Goal: Information Seeking & Learning: Learn about a topic

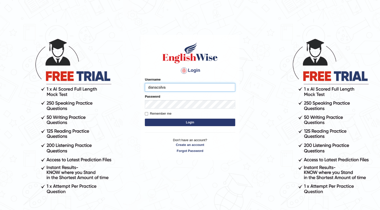
type input "dianacsilva"
click at [145, 119] on button "Login" at bounding box center [190, 123] width 90 height 8
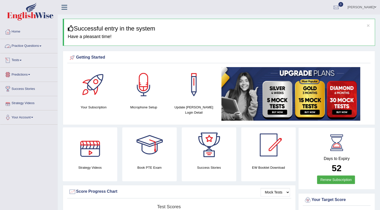
click at [28, 49] on link "Practice Questions" at bounding box center [28, 45] width 57 height 13
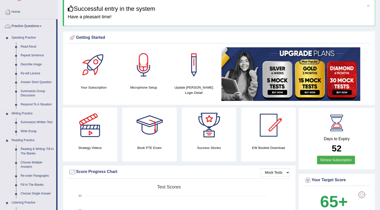
scroll to position [23, 0]
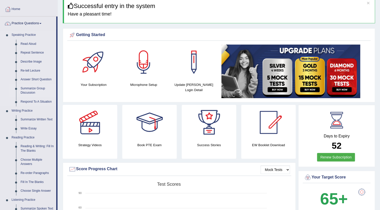
click at [32, 92] on link "Summarize Group Discussion" at bounding box center [37, 90] width 38 height 13
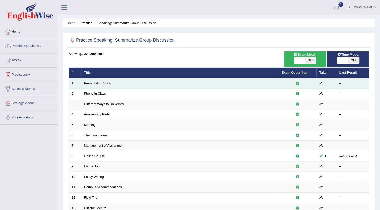
click at [104, 83] on link "Presentation Skills" at bounding box center [97, 83] width 27 height 4
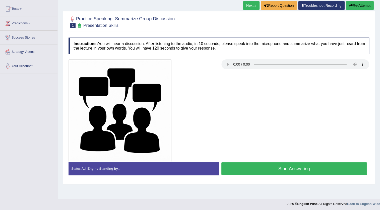
scroll to position [53, 0]
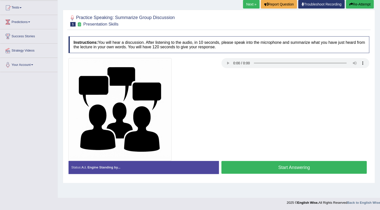
click at [264, 166] on button "Start Answering" at bounding box center [293, 167] width 145 height 13
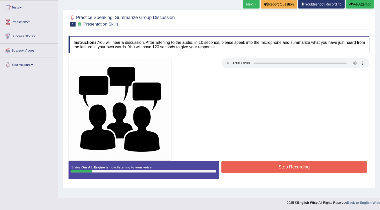
click at [263, 166] on button "Stop Recording" at bounding box center [293, 167] width 145 height 12
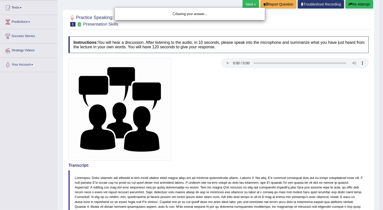
click at [364, 3] on div "Saving your answer..." at bounding box center [191, 105] width 383 height 210
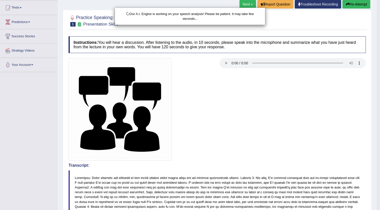
click at [364, 3] on div "Our A.I. Engine is working on your speech analysis! Please be patient. It may t…" at bounding box center [190, 105] width 380 height 210
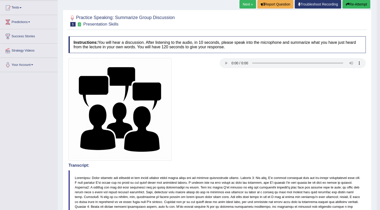
click at [364, 3] on button "Re-Attempt" at bounding box center [356, 4] width 28 height 9
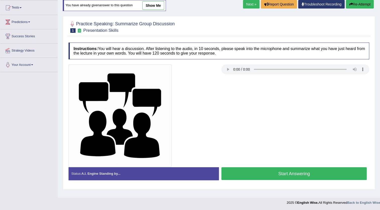
click at [144, 7] on link "show me" at bounding box center [153, 5] width 22 height 9
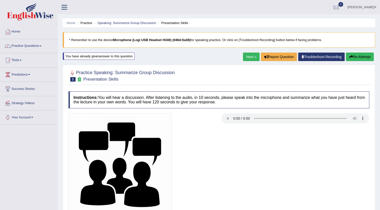
click at [353, 60] on button "Re-Attempt" at bounding box center [360, 57] width 28 height 9
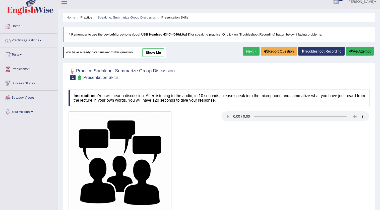
scroll to position [53, 0]
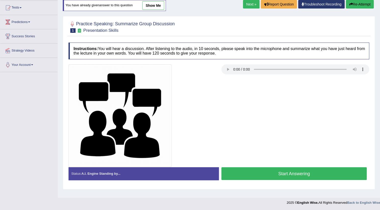
click at [331, 169] on button "Start Answering" at bounding box center [293, 173] width 145 height 13
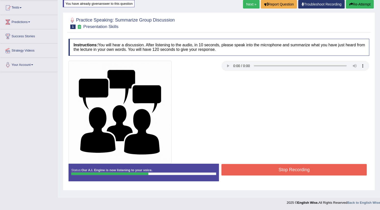
click at [339, 162] on div at bounding box center [218, 112] width 305 height 103
click at [344, 176] on div "Stop Recording" at bounding box center [294, 170] width 150 height 13
click at [355, 168] on button "Stop Recording" at bounding box center [293, 170] width 145 height 12
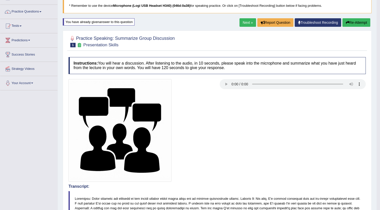
scroll to position [0, 0]
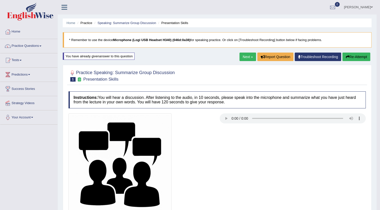
click at [250, 57] on link "Next »" at bounding box center [247, 57] width 17 height 9
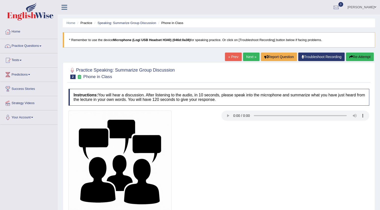
drag, startPoint x: 250, startPoint y: 163, endPoint x: 247, endPoint y: 153, distance: 10.1
click at [249, 162] on div at bounding box center [218, 162] width 305 height 103
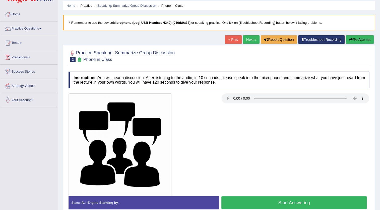
scroll to position [53, 0]
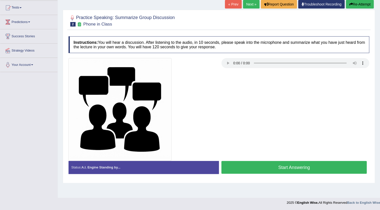
click at [265, 165] on button "Start Answering" at bounding box center [293, 167] width 145 height 13
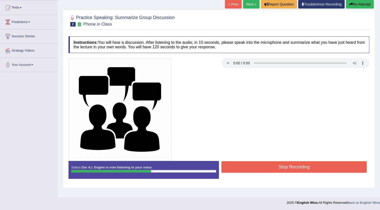
click at [273, 165] on button "Stop Recording" at bounding box center [293, 167] width 145 height 12
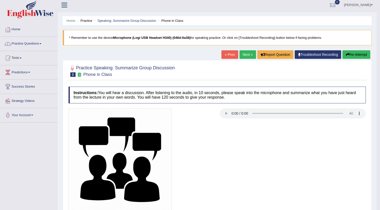
scroll to position [0, 0]
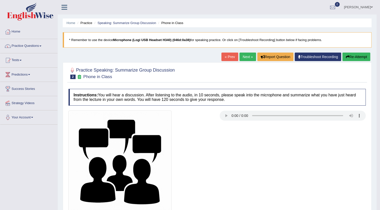
click at [240, 57] on link "Next »" at bounding box center [247, 57] width 17 height 9
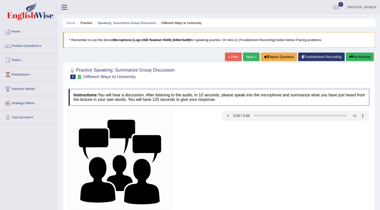
click at [35, 51] on link "Practice Questions" at bounding box center [28, 45] width 57 height 13
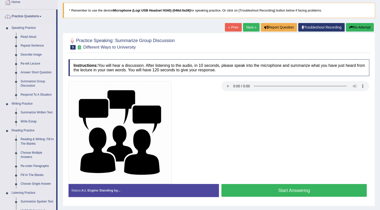
scroll to position [23, 0]
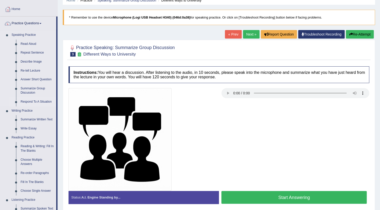
click at [39, 99] on link "Respond To A Situation" at bounding box center [37, 102] width 38 height 9
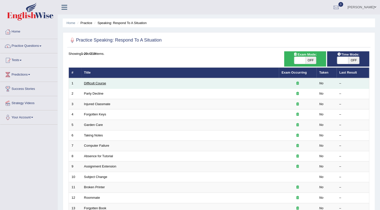
click at [88, 83] on link "Difficult Course" at bounding box center [95, 83] width 22 height 4
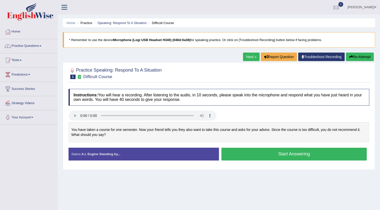
click at [253, 155] on button "Start Answering" at bounding box center [293, 154] width 145 height 13
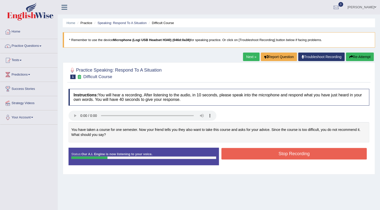
click at [233, 153] on button "Stop Recording" at bounding box center [293, 154] width 145 height 12
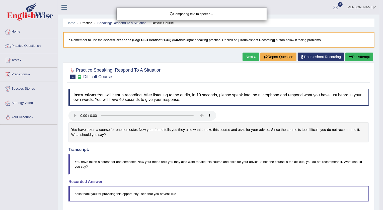
click at [360, 53] on div "Comparing text to speech..." at bounding box center [191, 105] width 383 height 210
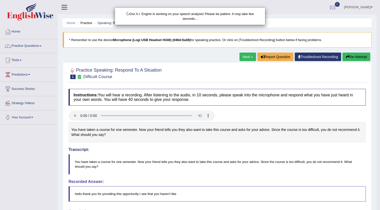
click at [360, 60] on div "Our A.I. Engine is working on your speech analysis! Please be patient. It may t…" at bounding box center [190, 105] width 380 height 210
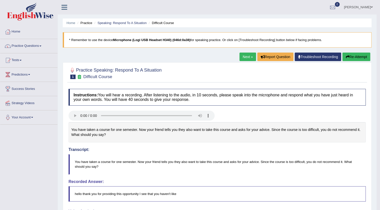
click at [354, 55] on button "Re-Attempt" at bounding box center [356, 57] width 28 height 9
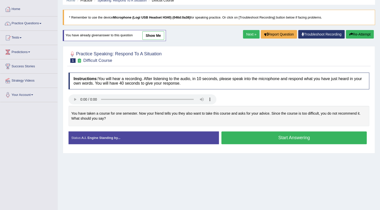
click at [314, 141] on button "Start Answering" at bounding box center [293, 138] width 145 height 13
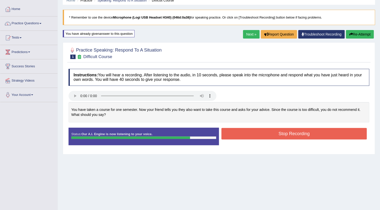
click at [318, 135] on button "Stop Recording" at bounding box center [293, 134] width 145 height 12
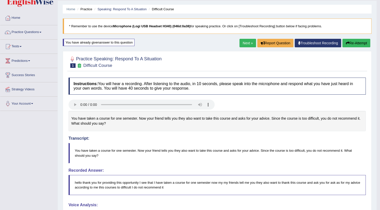
scroll to position [12, 0]
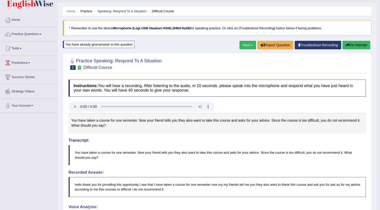
click at [356, 48] on button "Re-Attempt" at bounding box center [356, 45] width 28 height 9
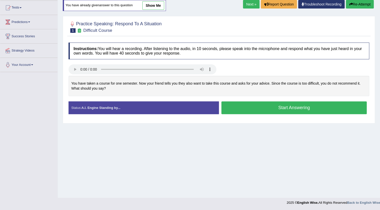
click at [264, 109] on button "Start Answering" at bounding box center [293, 108] width 145 height 13
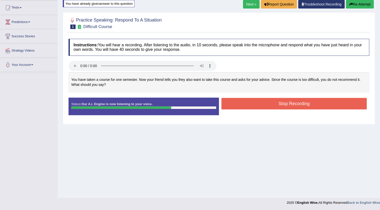
click at [263, 103] on button "Stop Recording" at bounding box center [293, 104] width 145 height 12
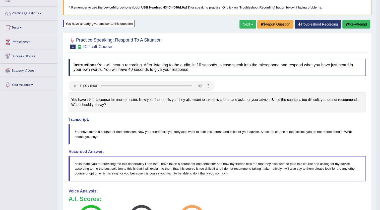
scroll to position [30, 0]
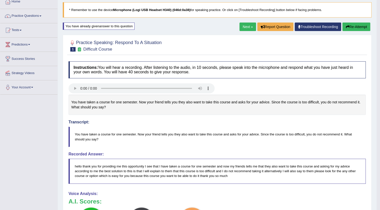
click at [343, 27] on button "Re-Attempt" at bounding box center [356, 27] width 28 height 9
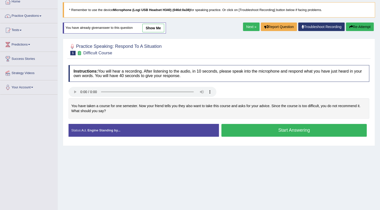
click at [248, 129] on button "Start Answering" at bounding box center [293, 130] width 145 height 13
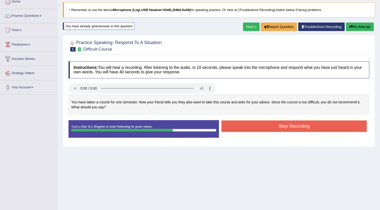
click at [279, 126] on button "Stop Recording" at bounding box center [293, 127] width 145 height 12
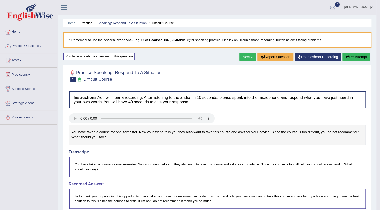
click at [250, 56] on link "Next »" at bounding box center [247, 57] width 17 height 9
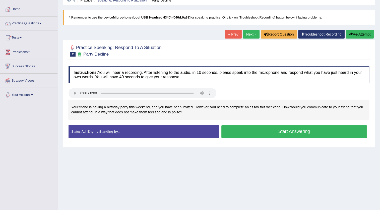
click at [310, 134] on button "Start Answering" at bounding box center [293, 131] width 145 height 13
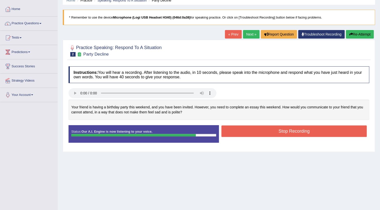
click at [264, 128] on button "Stop Recording" at bounding box center [293, 132] width 145 height 12
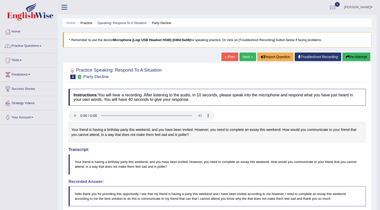
click at [242, 55] on link "Next »" at bounding box center [247, 57] width 17 height 9
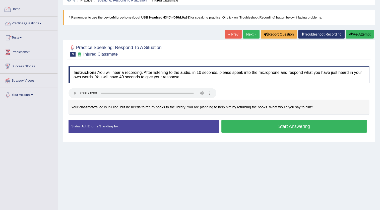
click at [33, 19] on link "Practice Questions" at bounding box center [28, 23] width 57 height 13
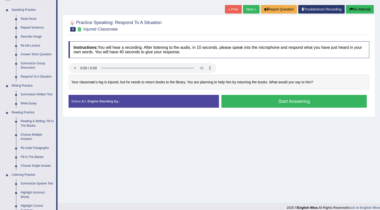
scroll to position [45, 0]
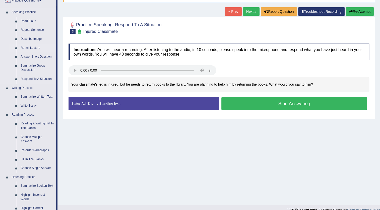
click at [32, 48] on link "Re-tell Lecture" at bounding box center [37, 48] width 38 height 9
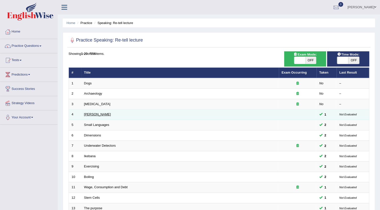
click at [89, 116] on link "[PERSON_NAME]" at bounding box center [97, 115] width 27 height 4
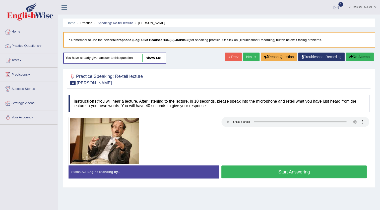
click at [148, 59] on link "show me" at bounding box center [153, 58] width 22 height 9
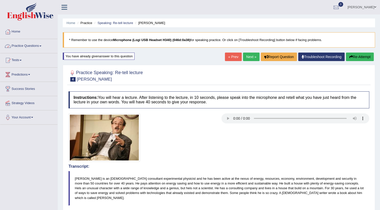
click at [35, 44] on link "Practice Questions" at bounding box center [28, 45] width 57 height 13
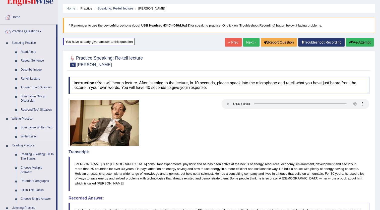
scroll to position [23, 0]
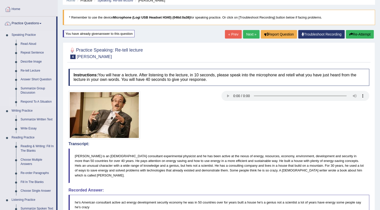
click at [33, 99] on link "Respond To A Situation" at bounding box center [37, 102] width 38 height 9
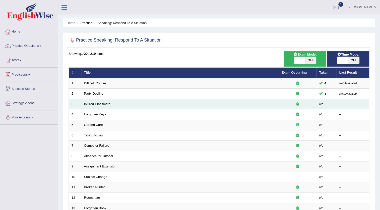
click at [96, 106] on td "Injured Classmate" at bounding box center [179, 104] width 197 height 11
click at [96, 104] on link "Injured Classmate" at bounding box center [97, 104] width 26 height 4
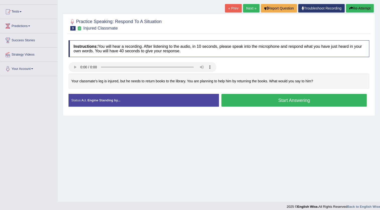
scroll to position [53, 0]
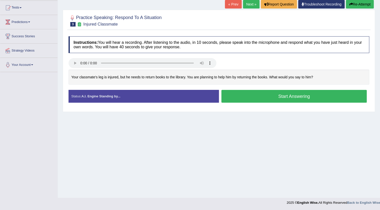
click at [243, 99] on button "Start Answering" at bounding box center [293, 96] width 145 height 13
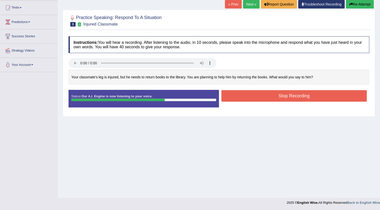
click at [243, 99] on button "Stop Recording" at bounding box center [293, 96] width 145 height 12
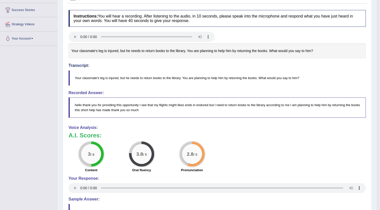
scroll to position [45, 0]
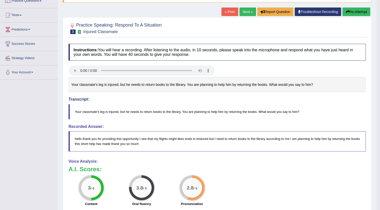
click at [239, 10] on link "Next »" at bounding box center [247, 12] width 17 height 9
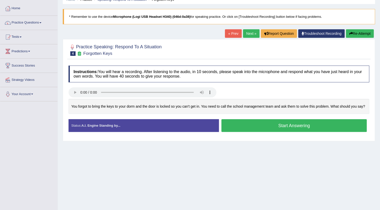
scroll to position [53, 0]
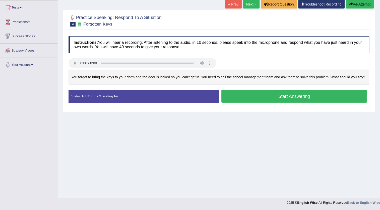
click at [288, 98] on button "Start Answering" at bounding box center [293, 96] width 145 height 13
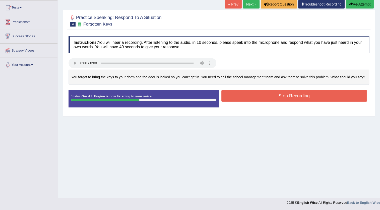
click at [288, 98] on button "Stop Recording" at bounding box center [293, 96] width 145 height 12
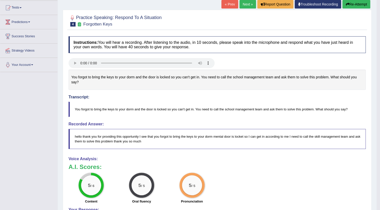
click at [239, 2] on link "Next »" at bounding box center [247, 4] width 17 height 9
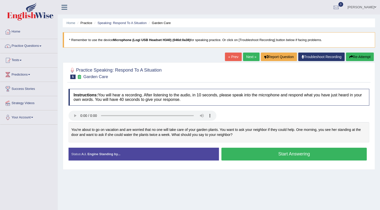
click at [303, 153] on button "Start Answering" at bounding box center [293, 154] width 145 height 13
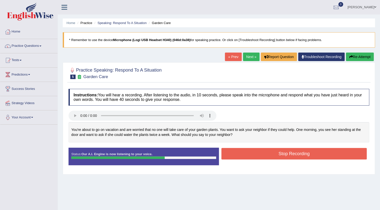
click at [305, 155] on button "Stop Recording" at bounding box center [293, 154] width 145 height 12
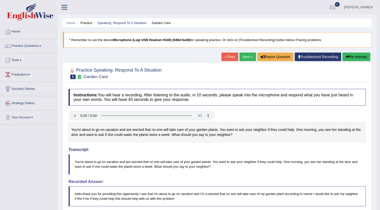
click at [250, 59] on link "Next »" at bounding box center [247, 57] width 17 height 9
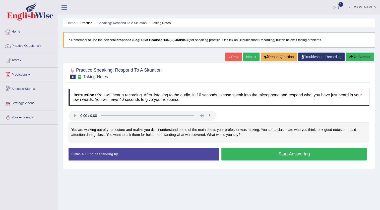
click at [346, 157] on button "Start Answering" at bounding box center [293, 154] width 145 height 13
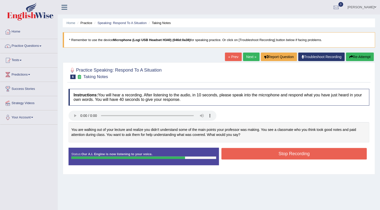
click at [336, 156] on button "Stop Recording" at bounding box center [293, 154] width 145 height 12
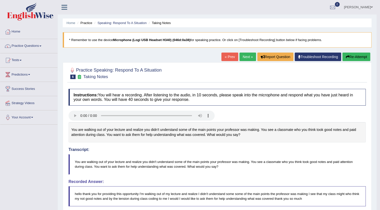
click at [245, 59] on link "Next »" at bounding box center [247, 57] width 17 height 9
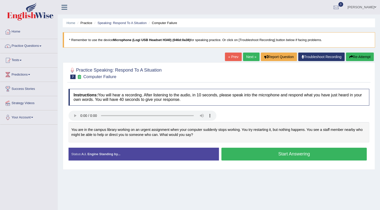
click at [275, 153] on button "Start Answering" at bounding box center [293, 154] width 145 height 13
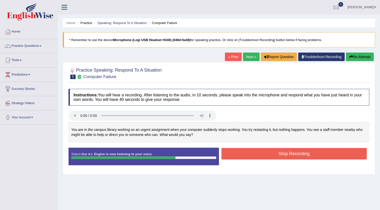
click at [232, 152] on button "Stop Recording" at bounding box center [293, 154] width 145 height 12
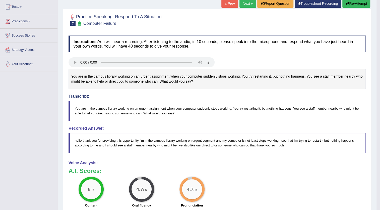
scroll to position [51, 0]
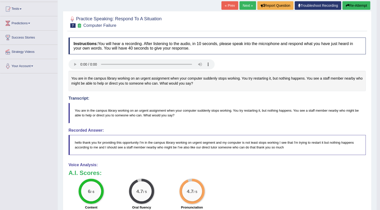
click at [248, 7] on link "Next »" at bounding box center [247, 5] width 17 height 9
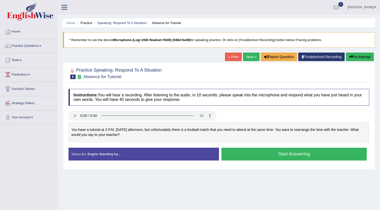
click at [299, 150] on button "Start Answering" at bounding box center [293, 154] width 145 height 13
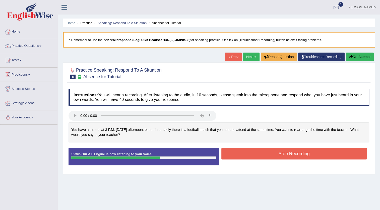
click at [286, 152] on button "Stop Recording" at bounding box center [293, 154] width 145 height 12
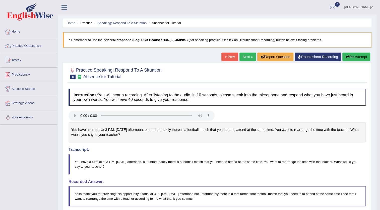
click at [248, 55] on link "Next »" at bounding box center [247, 57] width 17 height 9
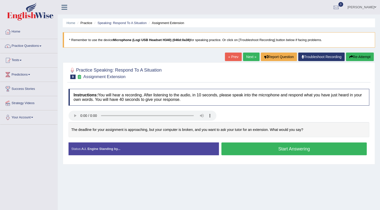
click at [278, 148] on button "Start Answering" at bounding box center [293, 149] width 145 height 13
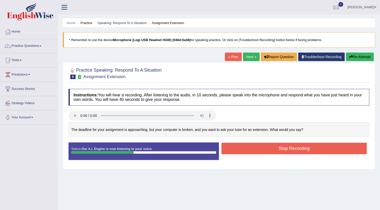
click at [295, 146] on button "Stop Recording" at bounding box center [293, 149] width 145 height 12
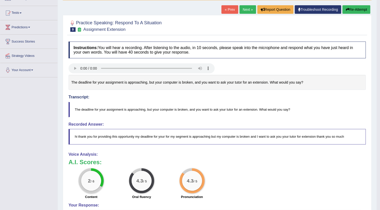
scroll to position [45, 0]
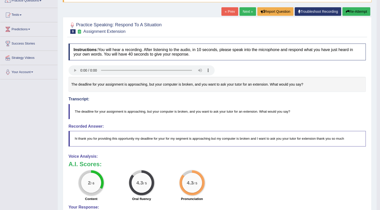
click at [362, 13] on button "Re-Attempt" at bounding box center [356, 11] width 28 height 9
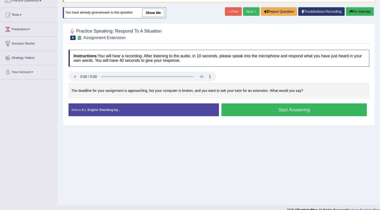
click at [313, 108] on button "Start Answering" at bounding box center [293, 110] width 145 height 13
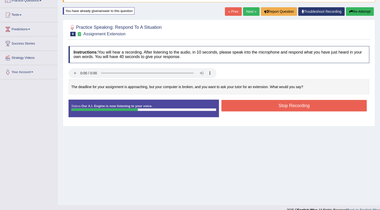
click at [260, 103] on button "Stop Recording" at bounding box center [293, 106] width 145 height 12
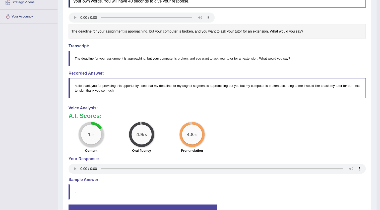
scroll to position [112, 0]
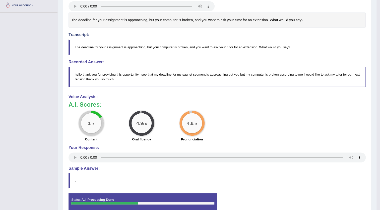
drag, startPoint x: 101, startPoint y: 126, endPoint x: 64, endPoint y: 130, distance: 36.6
click at [66, 133] on div "1 / 6 Content" at bounding box center [91, 127] width 50 height 32
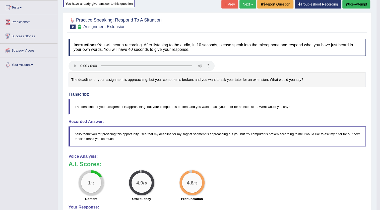
scroll to position [0, 0]
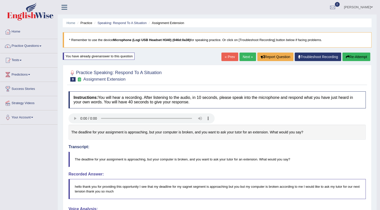
click at [357, 60] on button "Re-Attempt" at bounding box center [356, 57] width 28 height 9
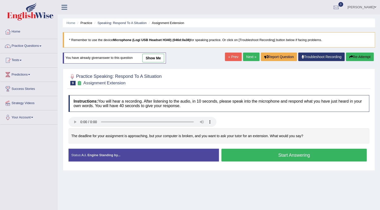
click at [251, 155] on button "Start Answering" at bounding box center [293, 155] width 145 height 13
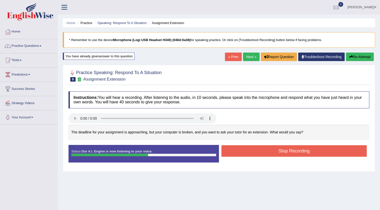
click at [251, 155] on button "Stop Recording" at bounding box center [293, 151] width 145 height 12
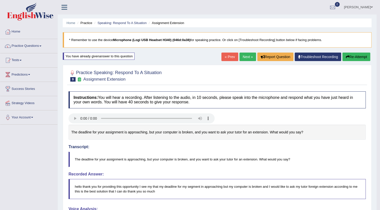
click at [246, 54] on link "Next »" at bounding box center [247, 57] width 17 height 9
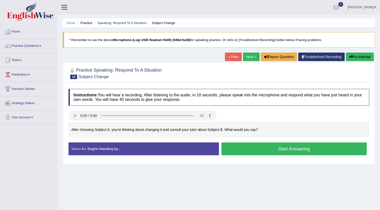
click at [293, 148] on button "Start Answering" at bounding box center [293, 149] width 145 height 13
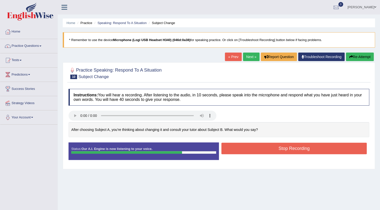
click at [259, 144] on button "Stop Recording" at bounding box center [293, 149] width 145 height 12
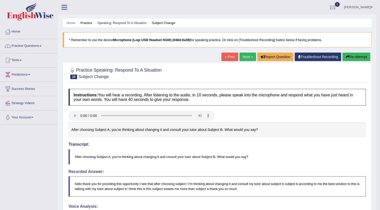
click at [363, 60] on button "Re-Attempt" at bounding box center [356, 57] width 28 height 9
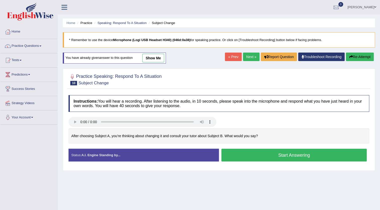
click at [263, 158] on button "Start Answering" at bounding box center [293, 155] width 145 height 13
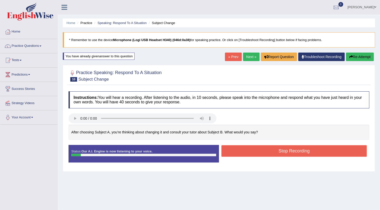
click at [369, 57] on button "Re-Attempt" at bounding box center [360, 57] width 28 height 9
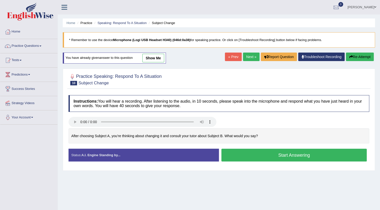
click at [229, 152] on button "Start Answering" at bounding box center [293, 155] width 145 height 13
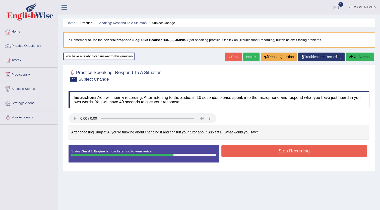
click at [285, 155] on button "Stop Recording" at bounding box center [293, 151] width 145 height 12
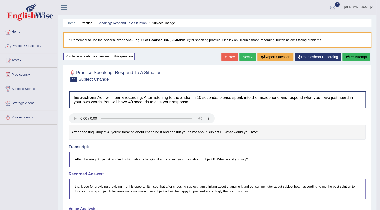
click at [359, 60] on button "Re-Attempt" at bounding box center [356, 57] width 28 height 9
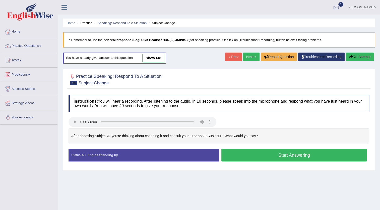
click at [241, 156] on button "Start Answering" at bounding box center [293, 155] width 145 height 13
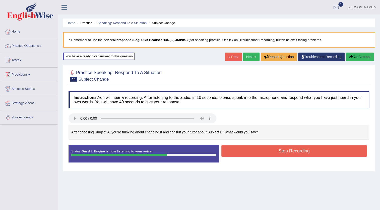
click at [238, 150] on button "Stop Recording" at bounding box center [293, 151] width 145 height 12
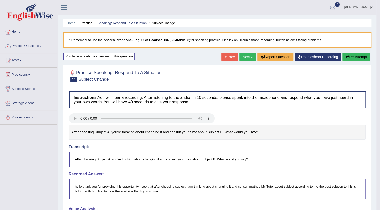
click at [238, 62] on div "Home Practice Speaking: Respond To A Situation Subject Change * Remember to use…" at bounding box center [217, 168] width 318 height 337
click at [248, 59] on link "Next »" at bounding box center [247, 57] width 17 height 9
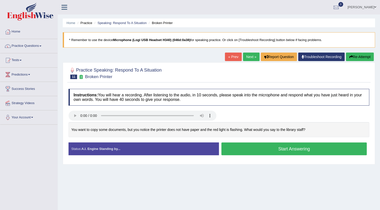
click at [256, 155] on button "Start Answering" at bounding box center [293, 149] width 145 height 13
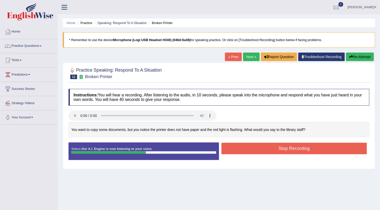
click at [273, 148] on button "Stop Recording" at bounding box center [293, 149] width 145 height 12
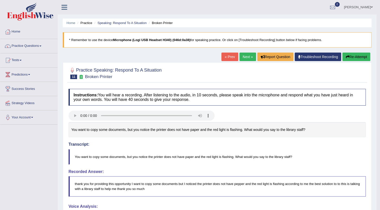
click at [242, 52] on div "Home Practice Speaking: Respond To A Situation Broken Printer * Remember to use…" at bounding box center [217, 167] width 318 height 334
click at [242, 60] on link "Next »" at bounding box center [247, 57] width 17 height 9
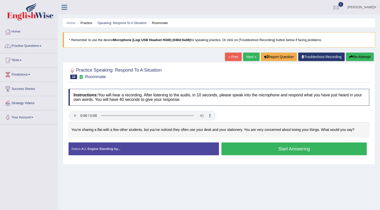
click at [306, 152] on button "Start Answering" at bounding box center [293, 149] width 145 height 13
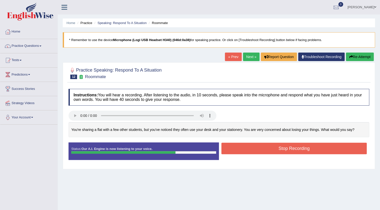
click at [266, 148] on button "Stop Recording" at bounding box center [293, 149] width 145 height 12
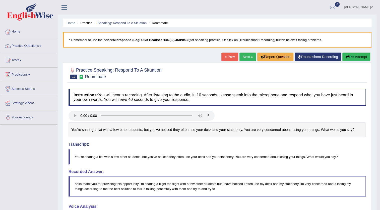
click at [363, 57] on button "Re-Attempt" at bounding box center [356, 57] width 28 height 9
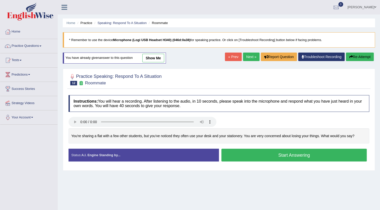
click at [288, 160] on button "Start Answering" at bounding box center [293, 155] width 145 height 13
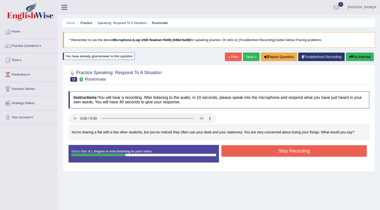
click at [355, 56] on button "Re-Attempt" at bounding box center [360, 57] width 28 height 9
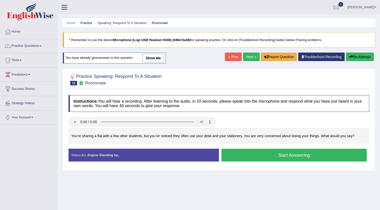
click at [233, 158] on button "Start Answering" at bounding box center [293, 155] width 145 height 13
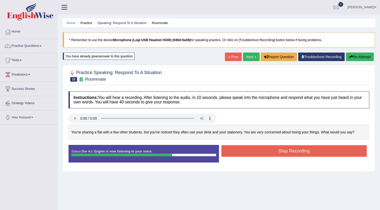
click at [237, 153] on button "Stop Recording" at bounding box center [293, 151] width 145 height 12
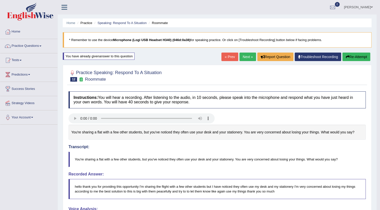
click at [250, 55] on link "Next »" at bounding box center [247, 57] width 17 height 9
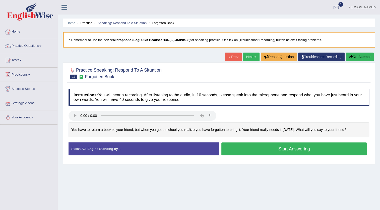
click at [330, 153] on button "Start Answering" at bounding box center [293, 149] width 145 height 13
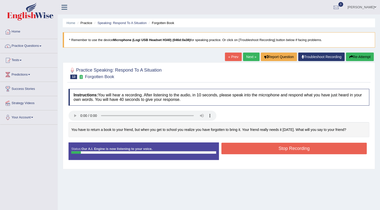
click at [359, 60] on button "Re-Attempt" at bounding box center [360, 57] width 28 height 9
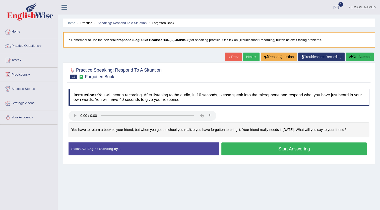
click at [320, 153] on button "Start Answering" at bounding box center [293, 149] width 145 height 13
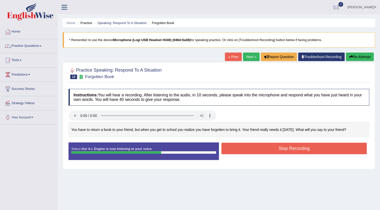
click at [317, 149] on button "Stop Recording" at bounding box center [293, 149] width 145 height 12
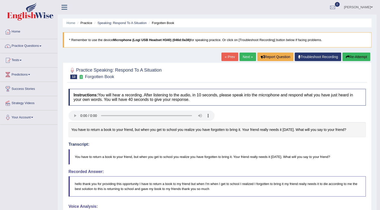
click at [243, 60] on link "Next »" at bounding box center [247, 57] width 17 height 9
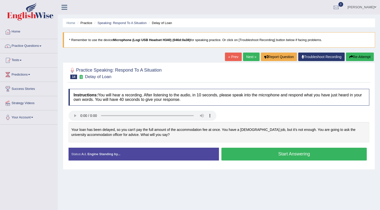
click at [226, 159] on button "Start Answering" at bounding box center [293, 154] width 145 height 13
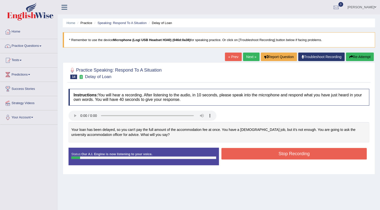
drag, startPoint x: 367, startPoint y: 55, endPoint x: 371, endPoint y: 44, distance: 11.7
click at [368, 52] on div "Home Practice Speaking: Respond To A Situation Delay of Loan * Remember to use …" at bounding box center [219, 125] width 322 height 251
click at [365, 58] on button "Re-Attempt" at bounding box center [360, 57] width 28 height 9
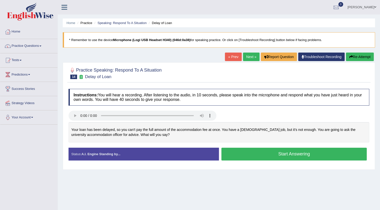
click at [284, 159] on button "Start Answering" at bounding box center [293, 154] width 145 height 13
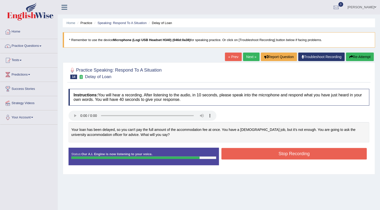
click at [278, 154] on button "Stop Recording" at bounding box center [293, 154] width 145 height 12
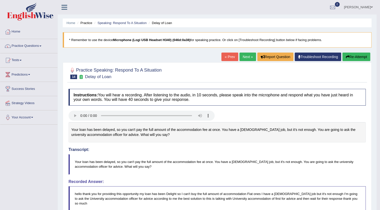
click at [249, 58] on link "Next »" at bounding box center [247, 57] width 17 height 9
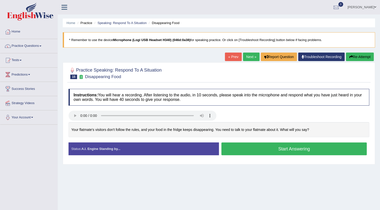
click at [268, 153] on button "Start Answering" at bounding box center [293, 149] width 145 height 13
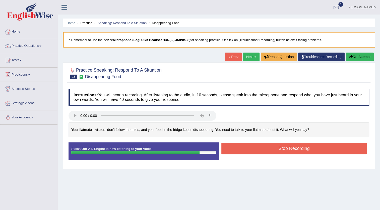
click at [232, 143] on button "Stop Recording" at bounding box center [293, 149] width 145 height 12
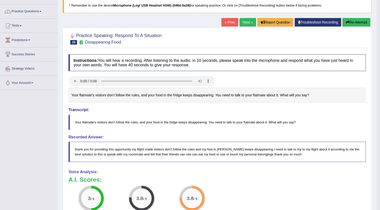
scroll to position [23, 0]
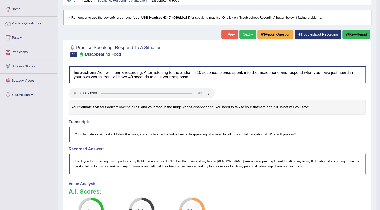
click at [360, 36] on button "Re-Attempt" at bounding box center [356, 34] width 28 height 9
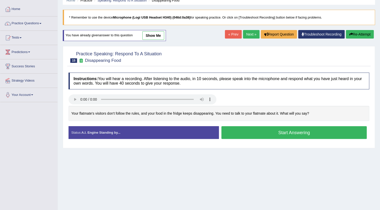
scroll to position [23, 0]
click at [254, 135] on button "Start Answering" at bounding box center [293, 132] width 145 height 13
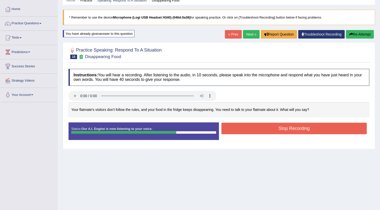
click at [276, 130] on button "Stop Recording" at bounding box center [293, 129] width 145 height 12
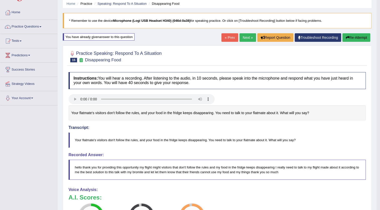
scroll to position [0, 0]
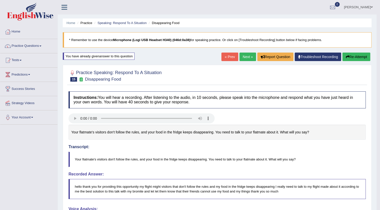
click at [244, 60] on link "Next »" at bounding box center [247, 57] width 17 height 9
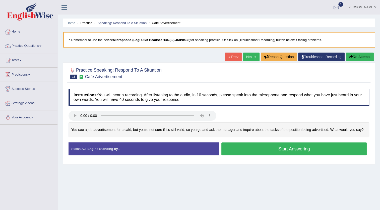
click at [243, 150] on button "Start Answering" at bounding box center [293, 149] width 145 height 13
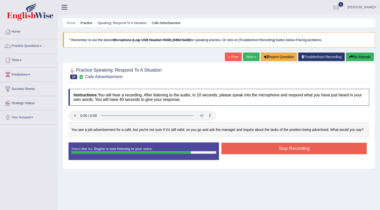
click at [232, 144] on button "Stop Recording" at bounding box center [293, 149] width 145 height 12
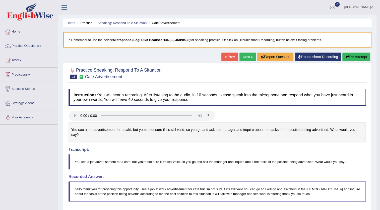
click at [250, 55] on link "Next »" at bounding box center [247, 57] width 17 height 9
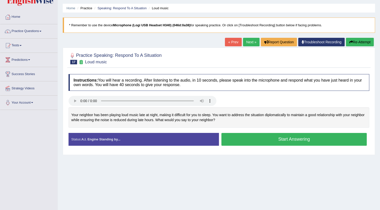
scroll to position [23, 0]
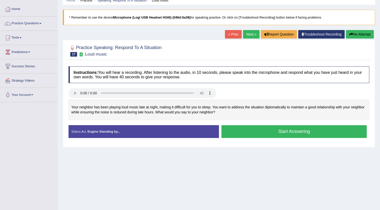
click at [269, 133] on button "Start Answering" at bounding box center [293, 131] width 145 height 13
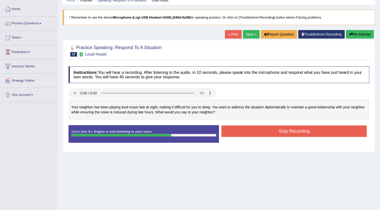
click at [253, 138] on div "Stop Recording" at bounding box center [294, 132] width 150 height 13
click at [273, 131] on button "Stop Recording" at bounding box center [293, 132] width 145 height 12
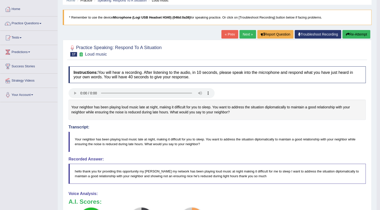
scroll to position [0, 0]
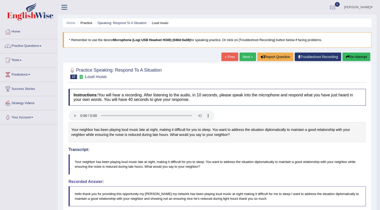
click at [349, 54] on button "Re-Attempt" at bounding box center [356, 57] width 28 height 9
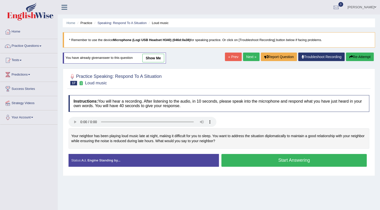
click at [288, 163] on button "Start Answering" at bounding box center [293, 160] width 145 height 13
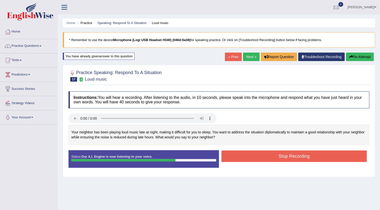
click at [284, 154] on button "Stop Recording" at bounding box center [293, 157] width 145 height 12
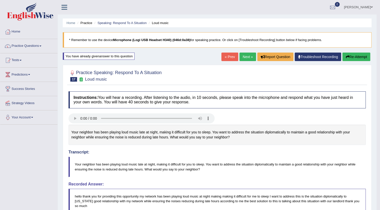
click at [244, 55] on link "Next »" at bounding box center [247, 57] width 17 height 9
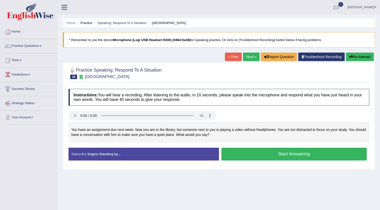
click at [285, 153] on button "Start Answering" at bounding box center [293, 154] width 145 height 13
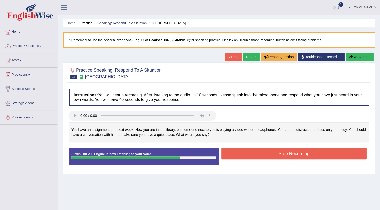
drag, startPoint x: 285, startPoint y: 153, endPoint x: 298, endPoint y: 164, distance: 16.5
click at [298, 164] on div "Status: Our A.I. Engine is now listening to your voice. Start Answering Stop Re…" at bounding box center [218, 159] width 300 height 23
drag, startPoint x: 298, startPoint y: 155, endPoint x: 277, endPoint y: 169, distance: 25.0
click at [277, 169] on div "Status: Our A.I. Engine is now listening to your voice. Start Answering Stop Re…" at bounding box center [218, 159] width 300 height 23
drag, startPoint x: 313, startPoint y: 150, endPoint x: 317, endPoint y: 150, distance: 3.8
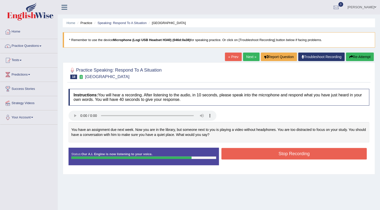
click at [316, 150] on button "Stop Recording" at bounding box center [293, 154] width 145 height 12
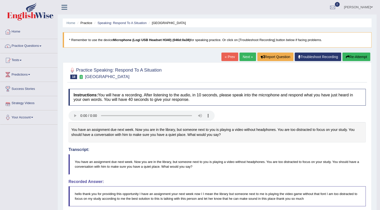
click at [252, 60] on link "Next »" at bounding box center [247, 57] width 17 height 9
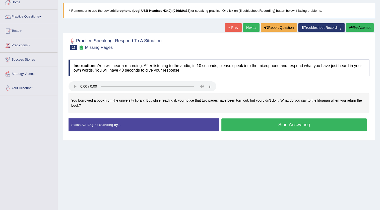
scroll to position [7, 0]
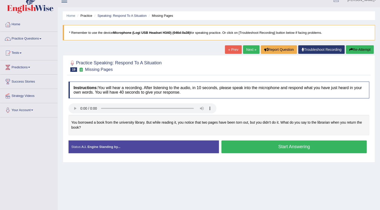
click at [268, 151] on button "Start Answering" at bounding box center [293, 147] width 145 height 13
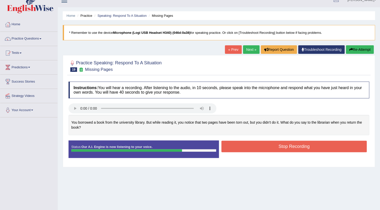
click at [258, 147] on button "Stop Recording" at bounding box center [293, 147] width 145 height 12
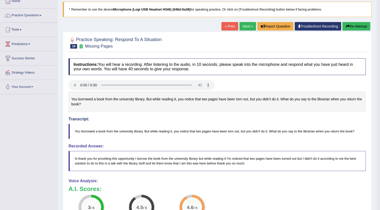
scroll to position [27, 0]
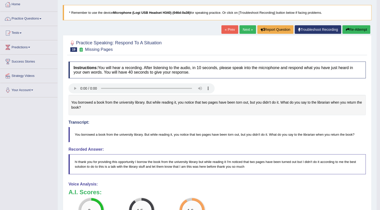
drag, startPoint x: 247, startPoint y: 30, endPoint x: 247, endPoint y: 33, distance: 3.8
click at [246, 30] on link "Next »" at bounding box center [247, 29] width 17 height 9
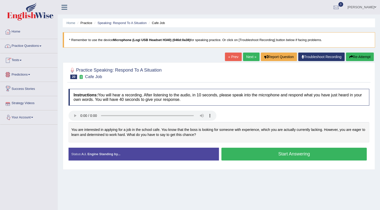
click at [48, 48] on link "Practice Questions" at bounding box center [28, 45] width 57 height 13
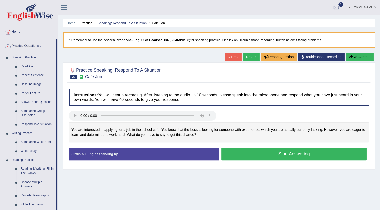
click at [279, 157] on button "Start Answering" at bounding box center [293, 154] width 145 height 13
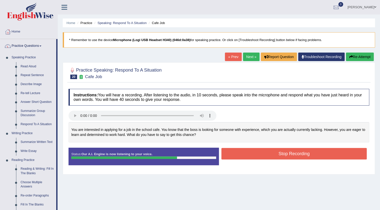
click at [350, 55] on icon "button" at bounding box center [351, 57] width 4 height 4
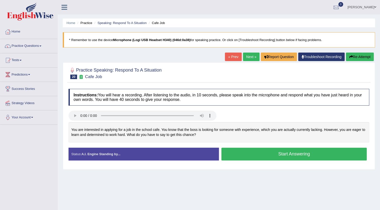
click at [242, 152] on button "Start Answering" at bounding box center [293, 154] width 145 height 13
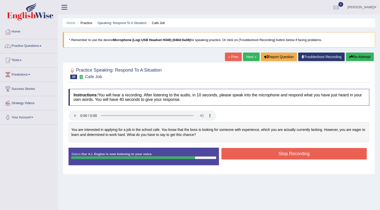
click at [307, 150] on button "Stop Recording" at bounding box center [293, 154] width 145 height 12
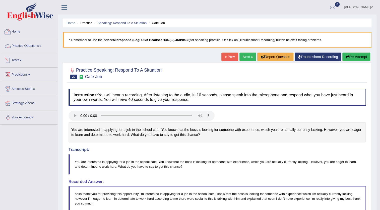
click at [38, 43] on link "Practice Questions" at bounding box center [28, 45] width 57 height 13
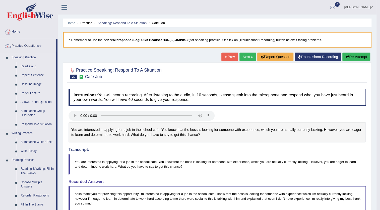
click at [28, 56] on link "Speaking Practice" at bounding box center [32, 57] width 47 height 9
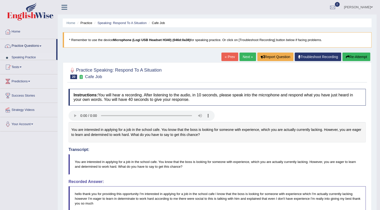
click at [28, 56] on link "Speaking Practice" at bounding box center [32, 57] width 47 height 9
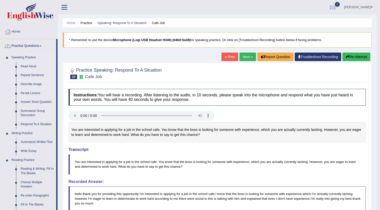
click at [33, 83] on link "Describe Image" at bounding box center [37, 84] width 38 height 9
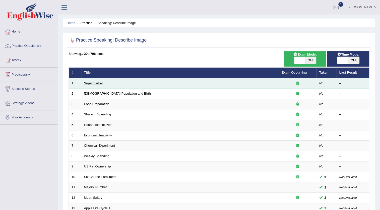
click at [98, 83] on link "Supermarket" at bounding box center [93, 83] width 19 height 4
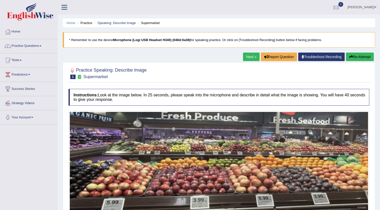
drag, startPoint x: 0, startPoint y: 0, endPoint x: 98, endPoint y: 74, distance: 123.0
click at [98, 74] on small "Supermarket" at bounding box center [95, 76] width 24 height 5
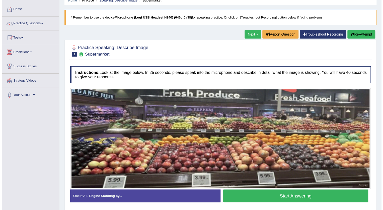
scroll to position [53, 0]
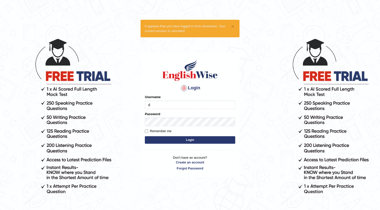
type input "dianacsilva"
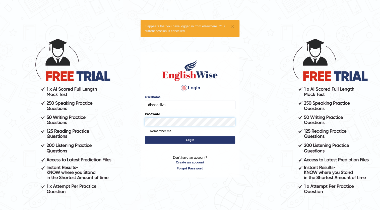
click at [145, 136] on button "Login" at bounding box center [190, 140] width 90 height 8
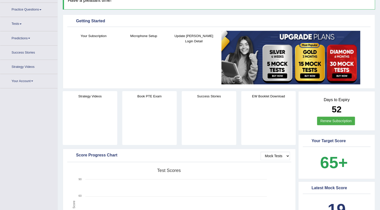
scroll to position [25, 0]
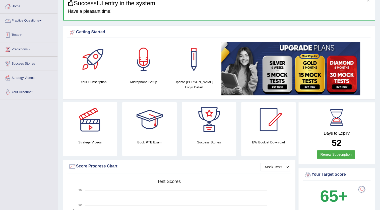
click at [35, 34] on link "Tests" at bounding box center [28, 34] width 57 height 13
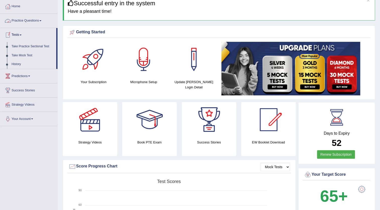
click at [35, 34] on link "Tests" at bounding box center [28, 34] width 56 height 13
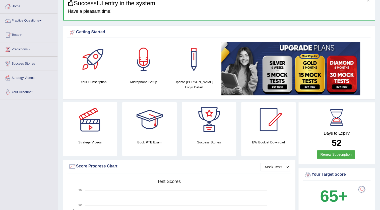
click at [43, 25] on link "Practice Questions" at bounding box center [28, 20] width 57 height 13
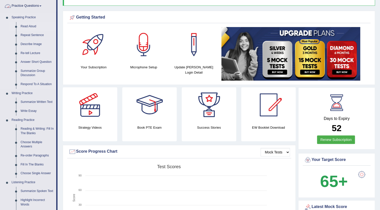
scroll to position [48, 0]
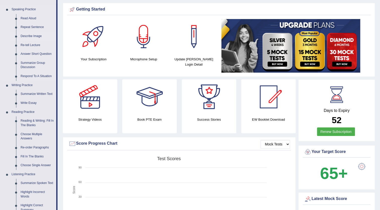
click at [40, 35] on link "Describe Image" at bounding box center [37, 36] width 38 height 9
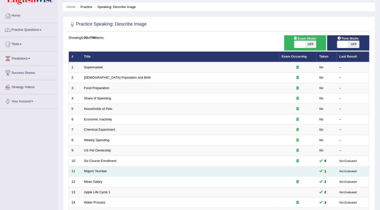
scroll to position [45, 0]
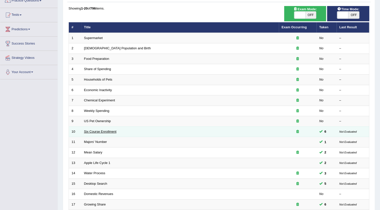
click at [85, 131] on link "Six Course Enrollment" at bounding box center [100, 132] width 32 height 4
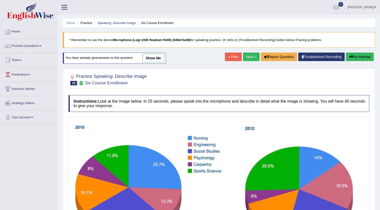
click at [158, 58] on link "show me" at bounding box center [153, 58] width 22 height 9
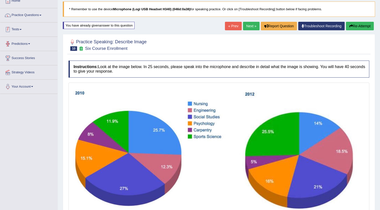
scroll to position [23, 0]
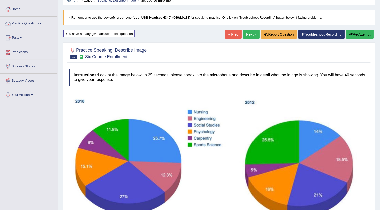
click at [26, 22] on link "Practice Questions" at bounding box center [28, 23] width 57 height 13
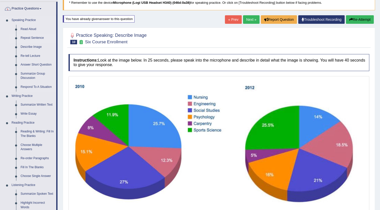
scroll to position [45, 0]
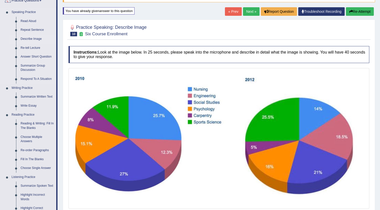
click at [41, 37] on link "Describe Image" at bounding box center [37, 39] width 38 height 9
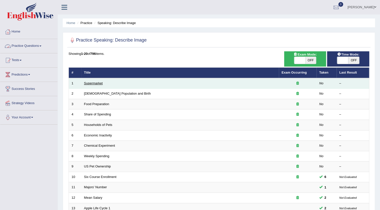
click at [99, 82] on link "Supermarket" at bounding box center [93, 83] width 19 height 4
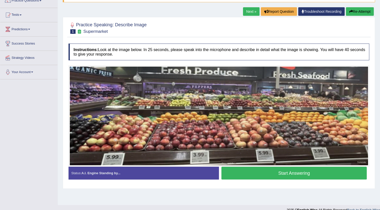
scroll to position [53, 0]
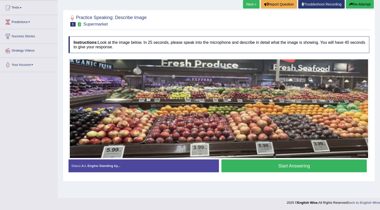
click at [322, 162] on button "Start Answering" at bounding box center [293, 166] width 145 height 13
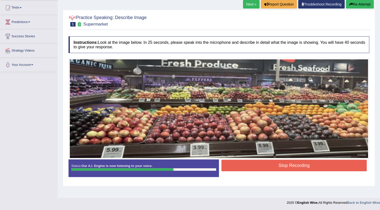
click at [283, 167] on button "Stop Recording" at bounding box center [293, 166] width 145 height 12
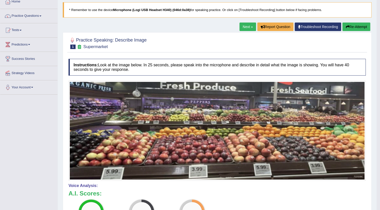
scroll to position [7, 0]
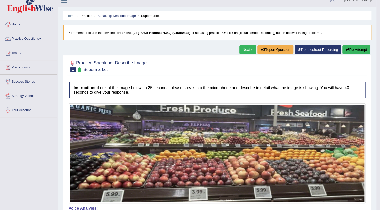
click at [239, 49] on link "Next »" at bounding box center [247, 49] width 17 height 9
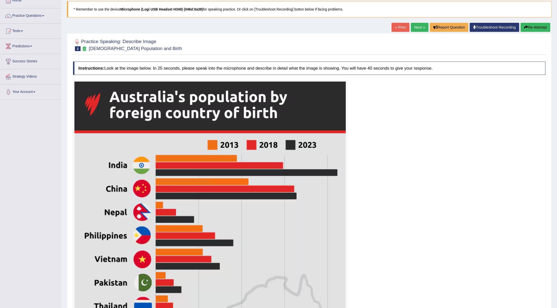
scroll to position [31, 0]
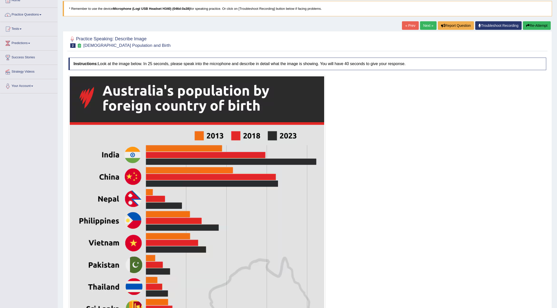
drag, startPoint x: 382, startPoint y: 0, endPoint x: 378, endPoint y: 177, distance: 177.1
click at [378, 177] on div at bounding box center [306, 238] width 477 height 326
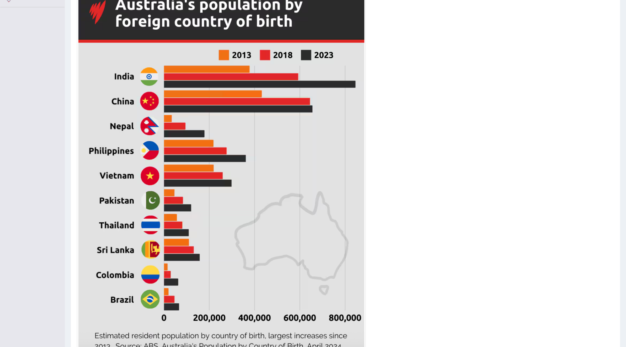
scroll to position [118, 0]
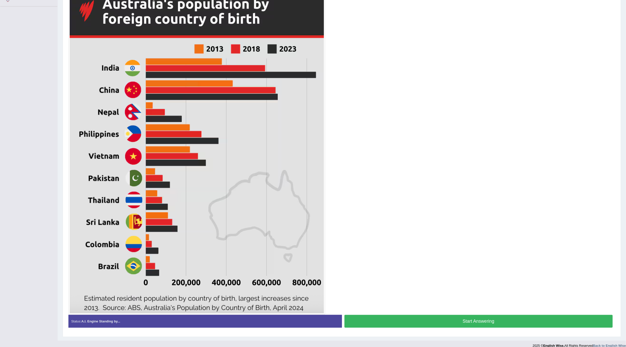
drag, startPoint x: 557, startPoint y: 1, endPoint x: 360, endPoint y: 146, distance: 244.4
click at [360, 146] on div at bounding box center [341, 151] width 547 height 326
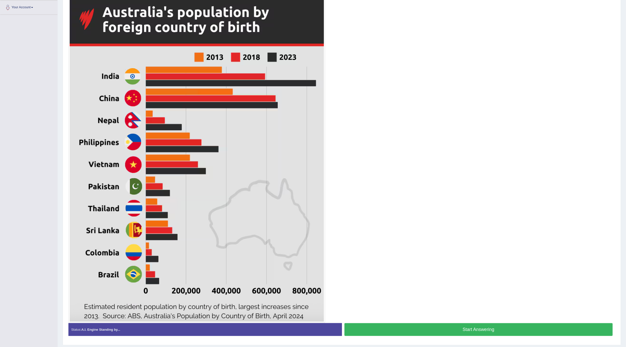
scroll to position [103, 0]
